Goal: Task Accomplishment & Management: Use online tool/utility

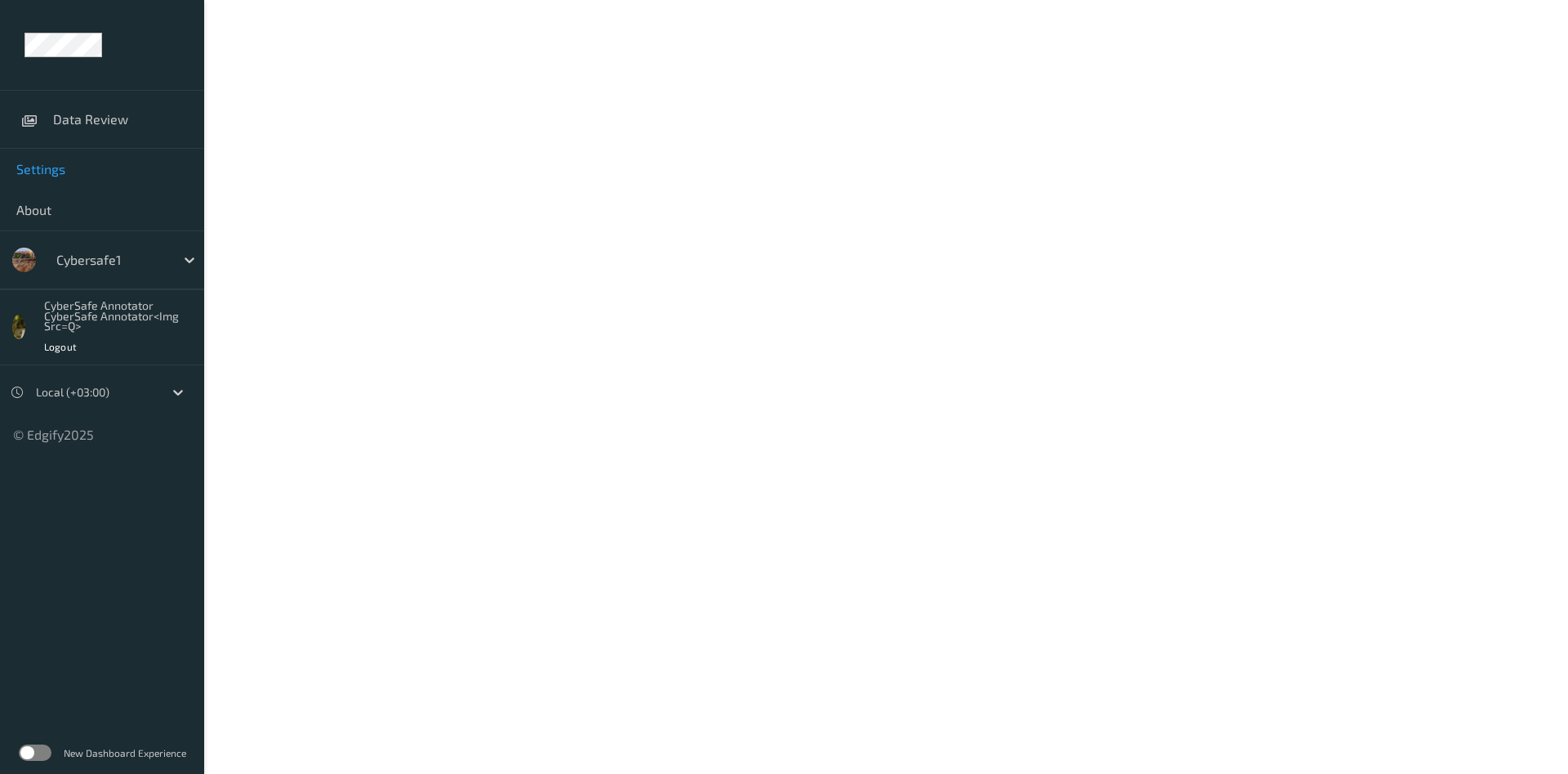
click at [56, 169] on span "Settings" at bounding box center [102, 169] width 171 height 16
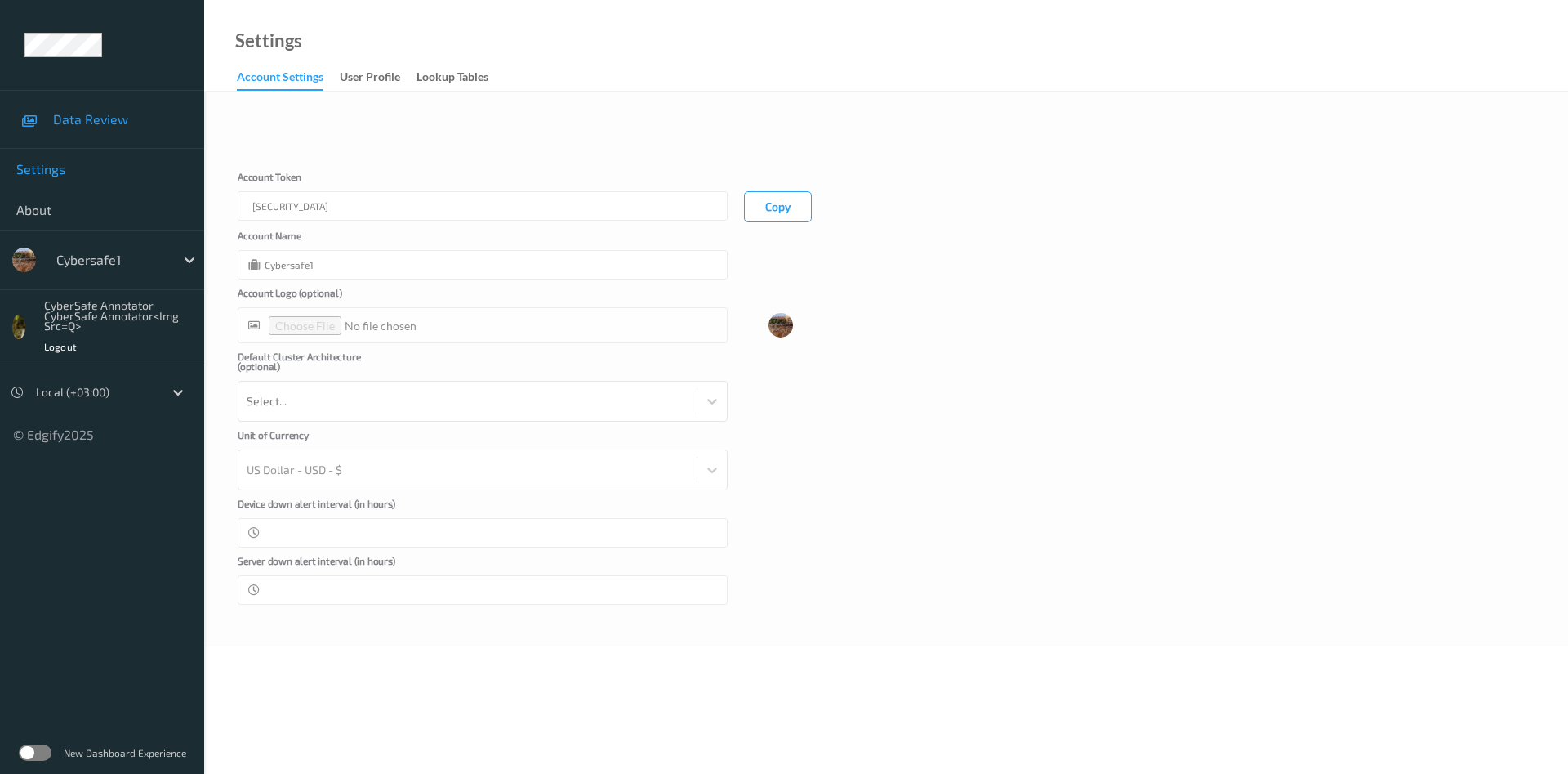
click at [99, 112] on span "Data Review" at bounding box center [120, 119] width 135 height 16
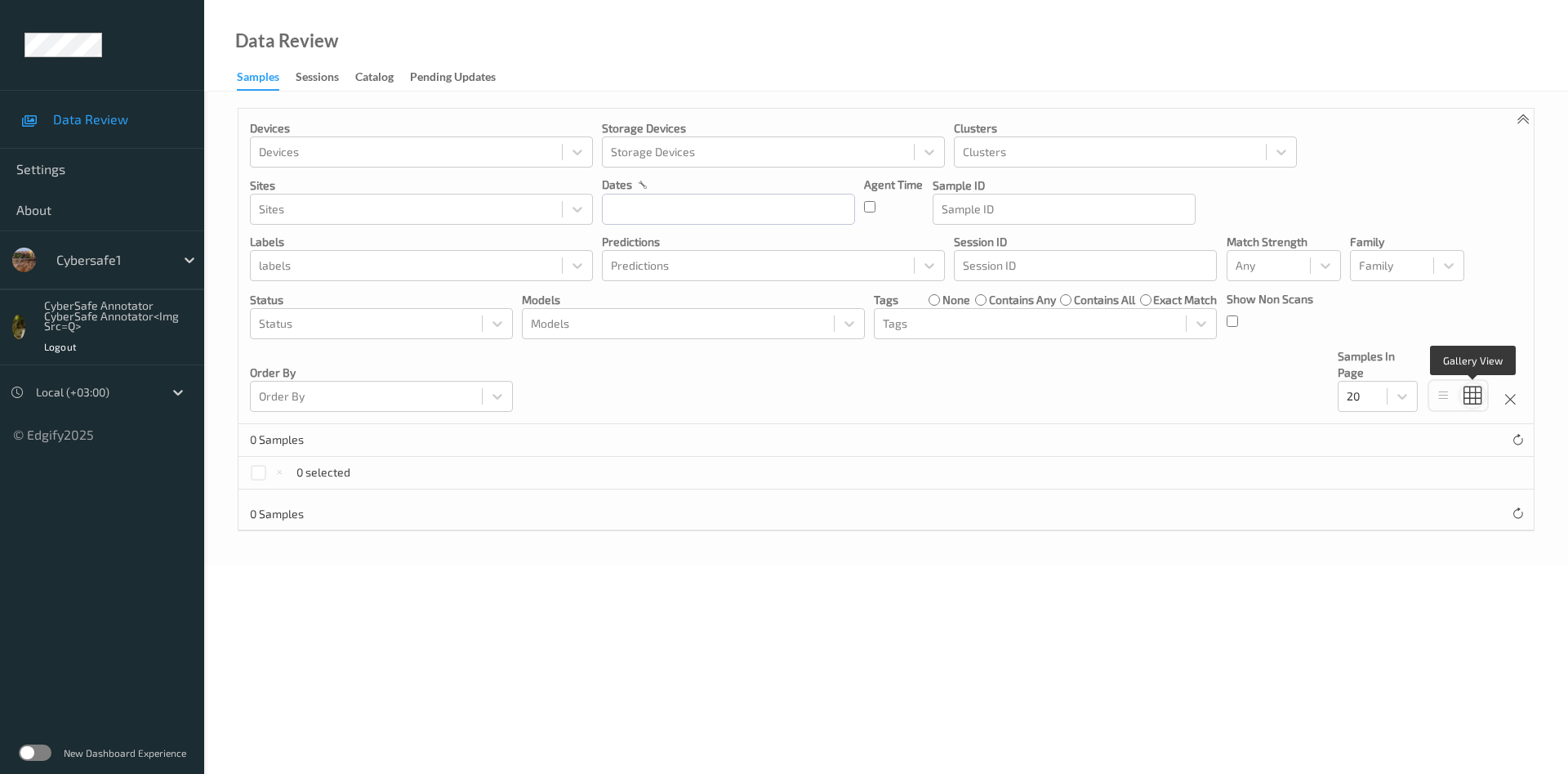
click at [1471, 402] on icon at bounding box center [1472, 395] width 18 height 19
click at [321, 77] on div "Sessions" at bounding box center [318, 78] width 44 height 20
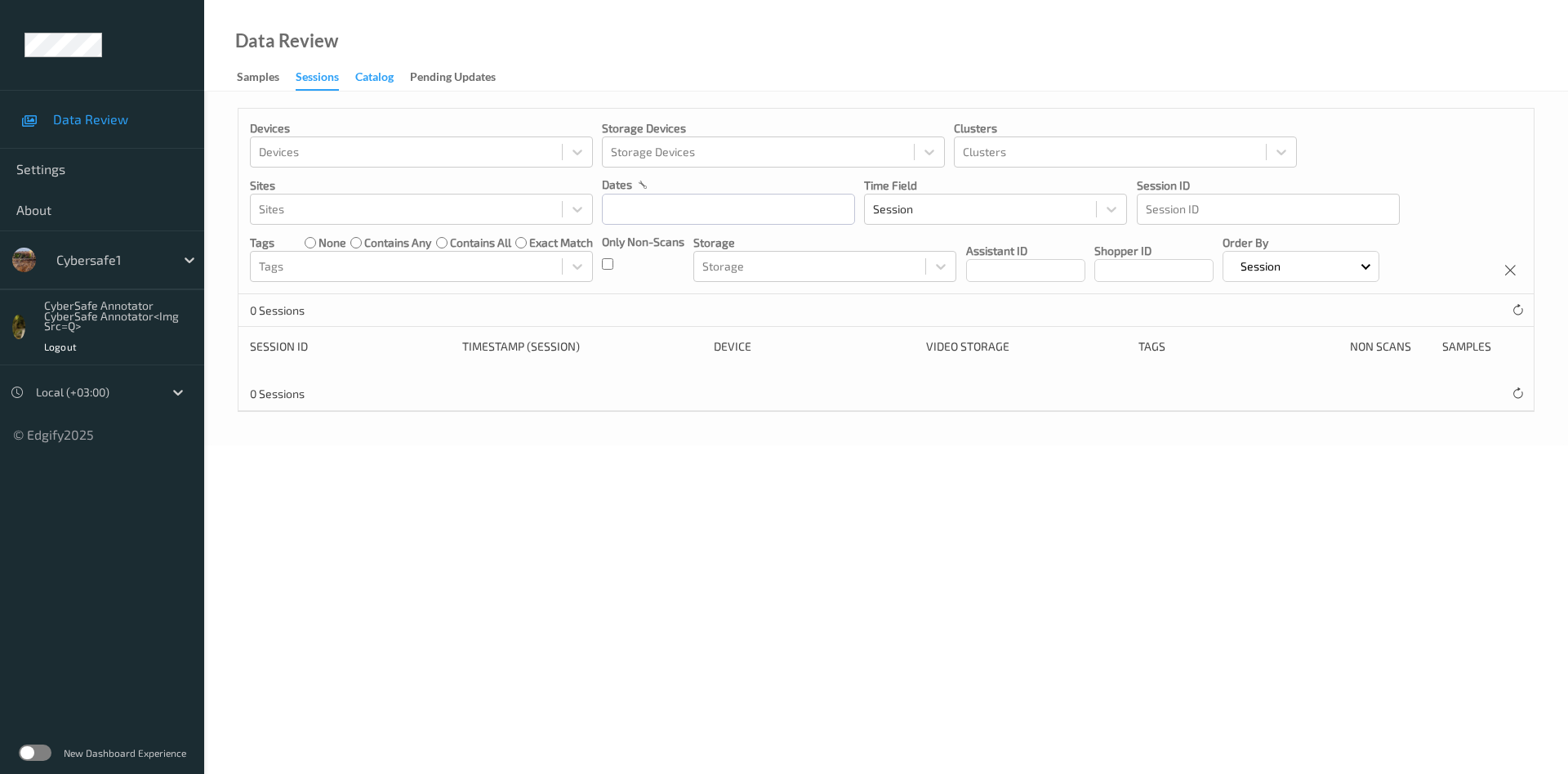
click at [373, 75] on div "Catalog" at bounding box center [374, 78] width 38 height 20
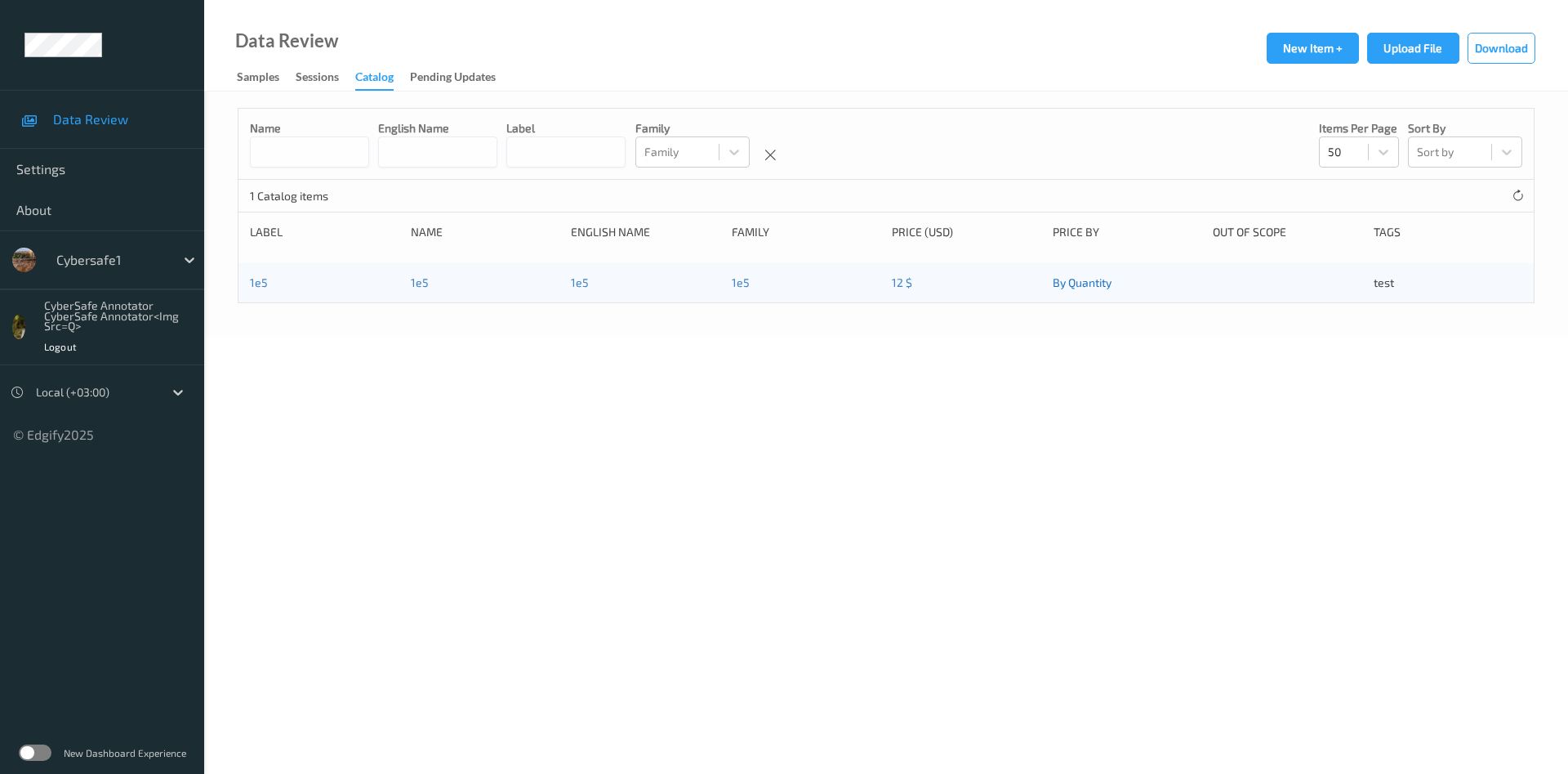
click at [1095, 290] on link "By Quantity" at bounding box center [1082, 281] width 59 height 14
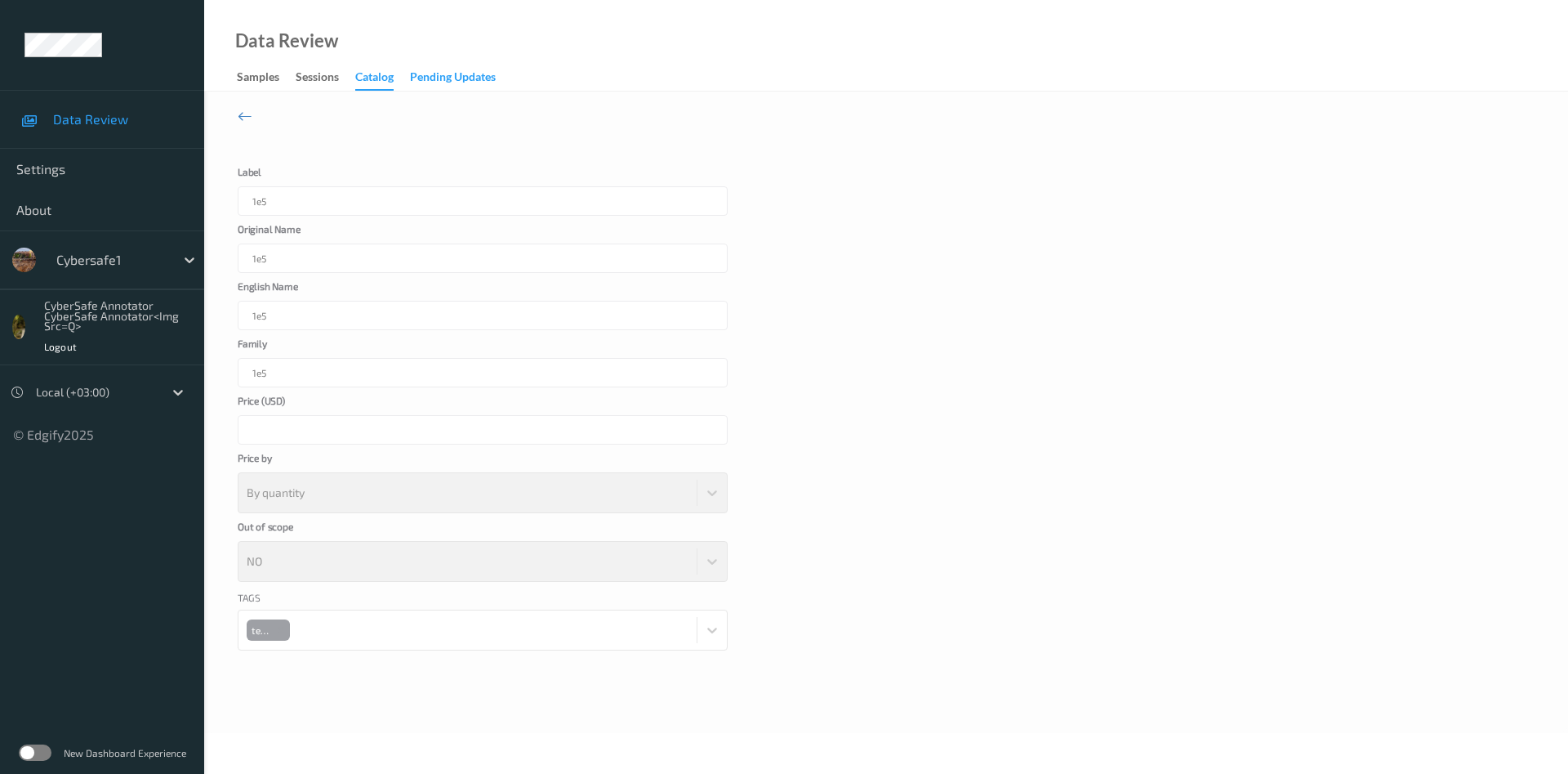
click at [445, 75] on div "Pending Updates" at bounding box center [452, 78] width 86 height 20
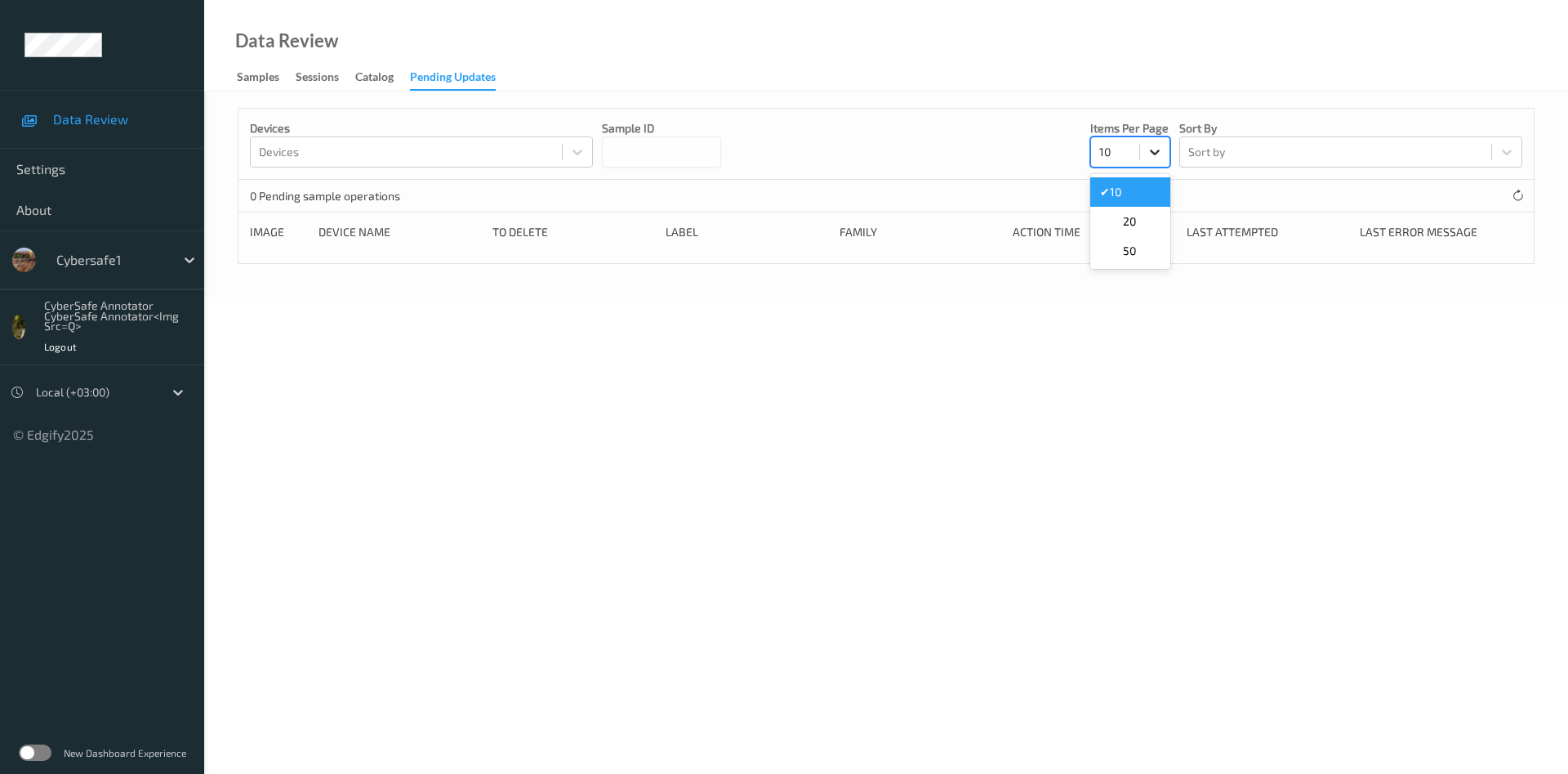
click at [1148, 160] on icon at bounding box center [1155, 152] width 16 height 16
click at [1130, 229] on span "20" at bounding box center [1129, 221] width 13 height 16
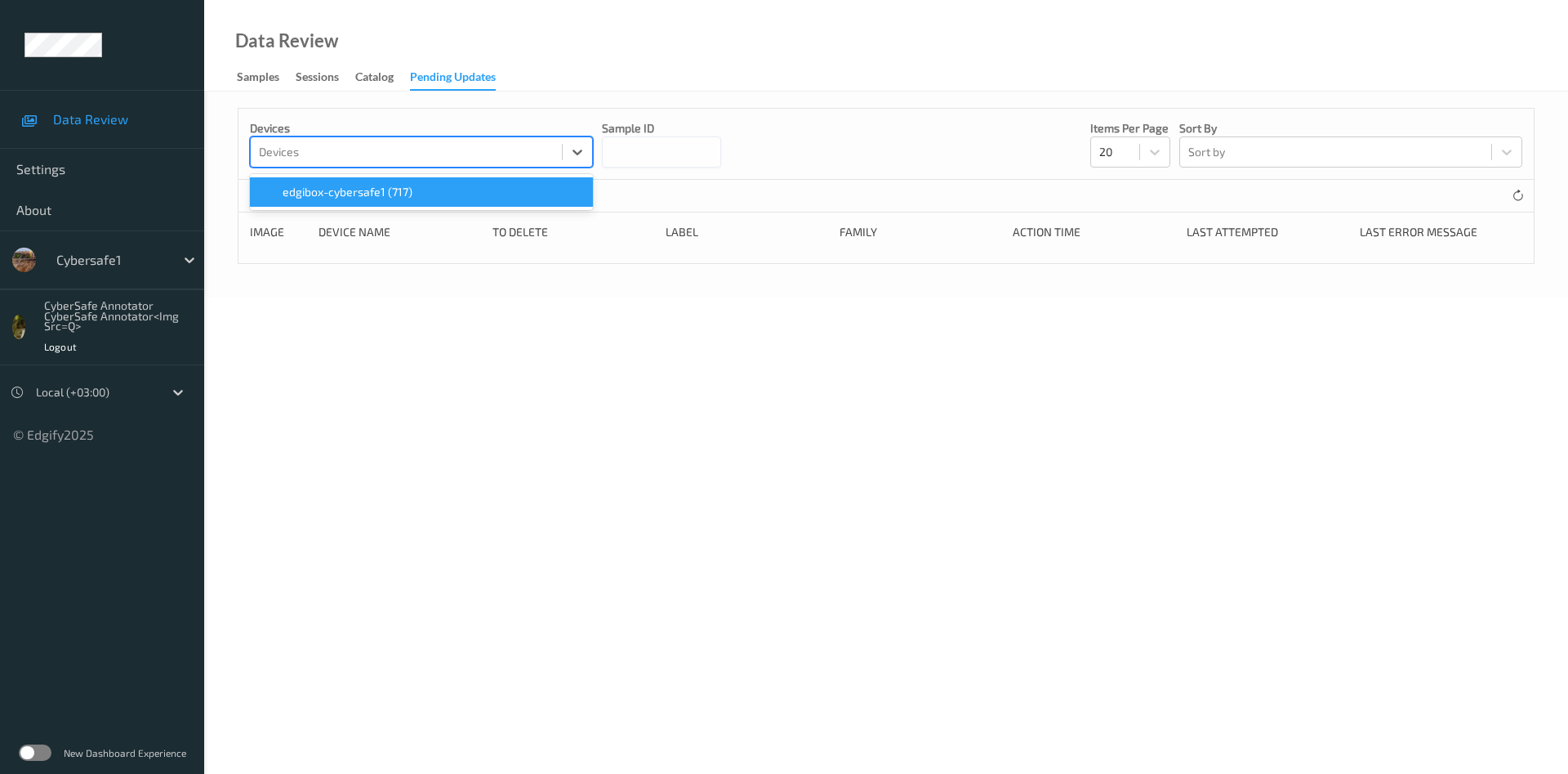
click at [560, 165] on div "Devices" at bounding box center [406, 152] width 311 height 26
click at [659, 168] on input at bounding box center [661, 152] width 119 height 31
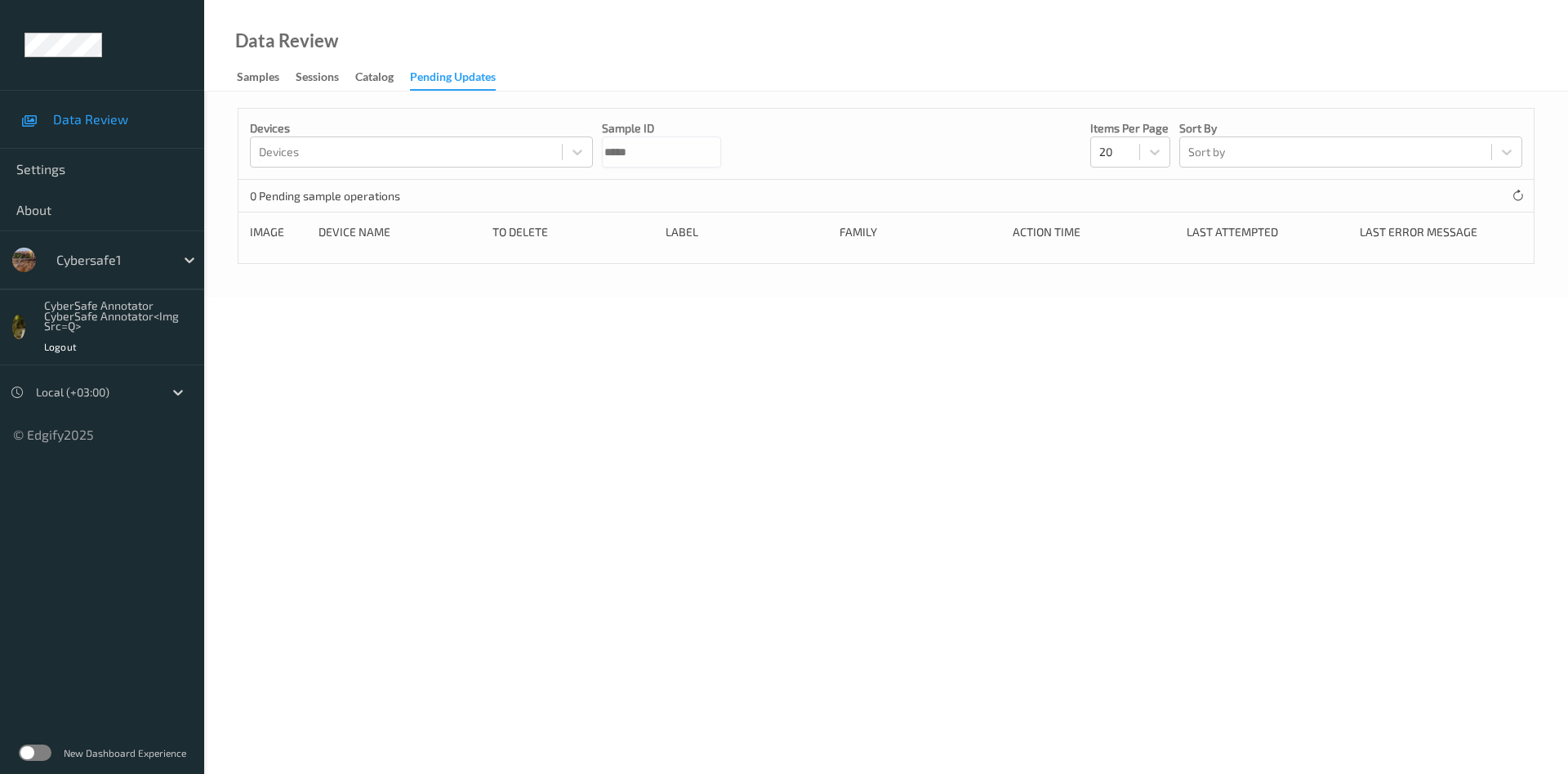
type input "*****"
click at [366, 85] on div "Catalog" at bounding box center [374, 78] width 38 height 20
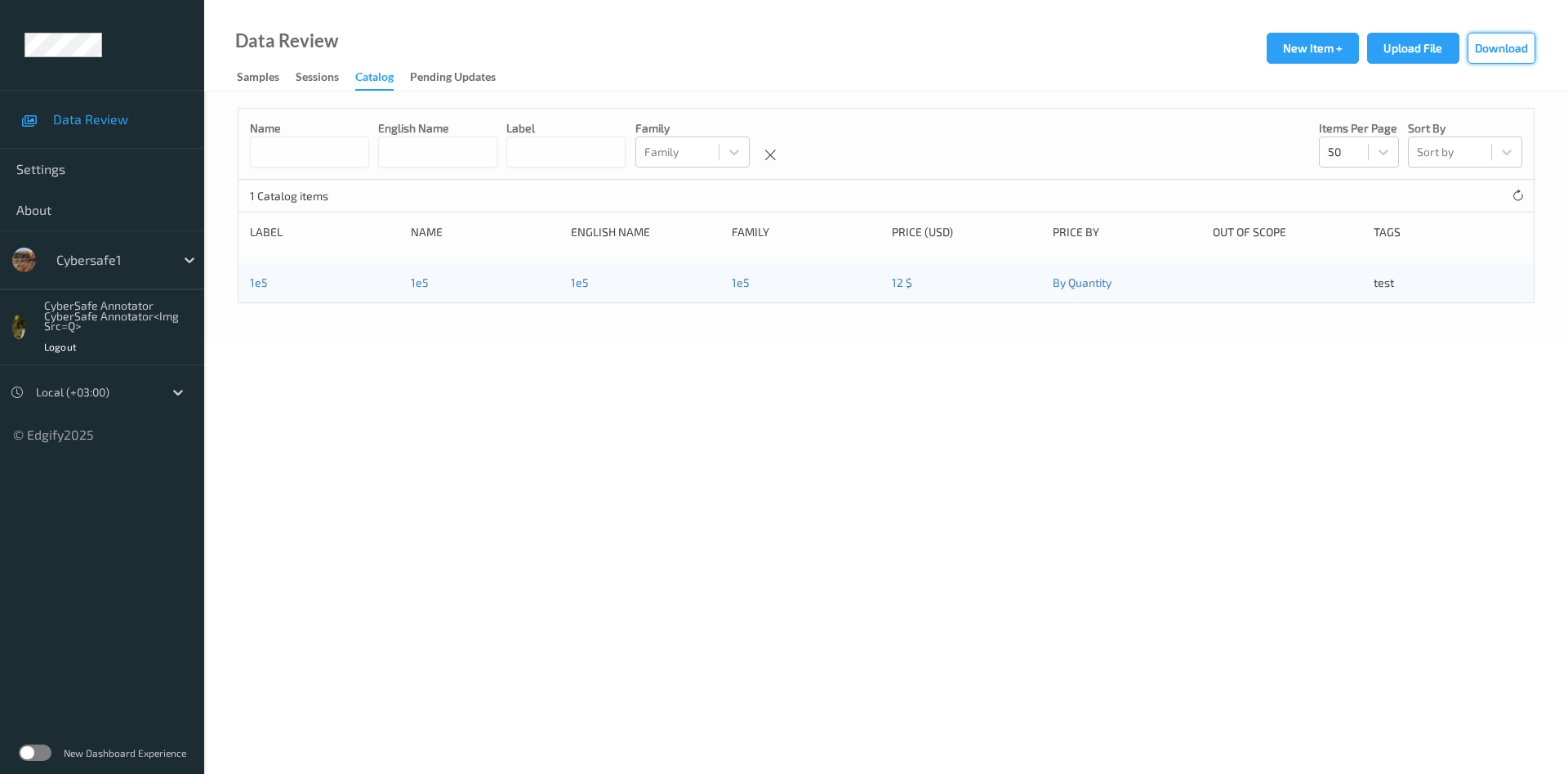
click at [1508, 56] on button "Download" at bounding box center [1501, 48] width 67 height 31
